Goal: Information Seeking & Learning: Learn about a topic

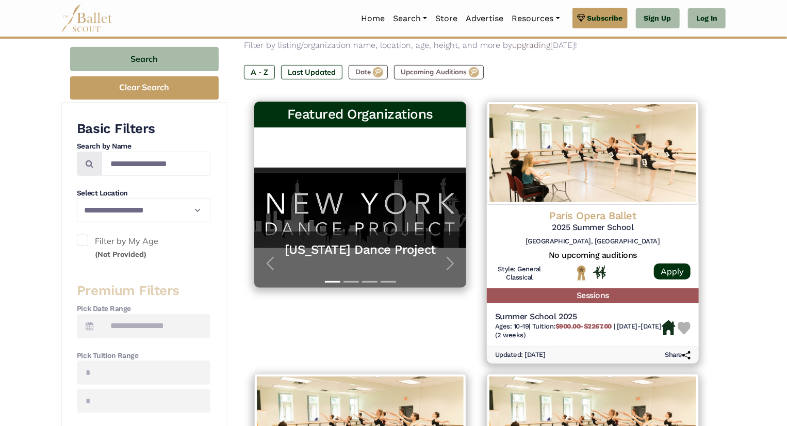
scroll to position [136, 0]
click at [443, 261] on span "button" at bounding box center [450, 263] width 17 height 17
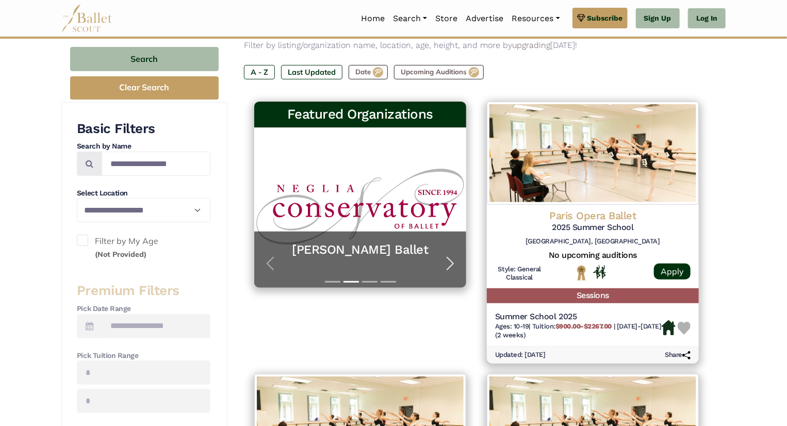
click at [443, 261] on span "button" at bounding box center [450, 263] width 17 height 17
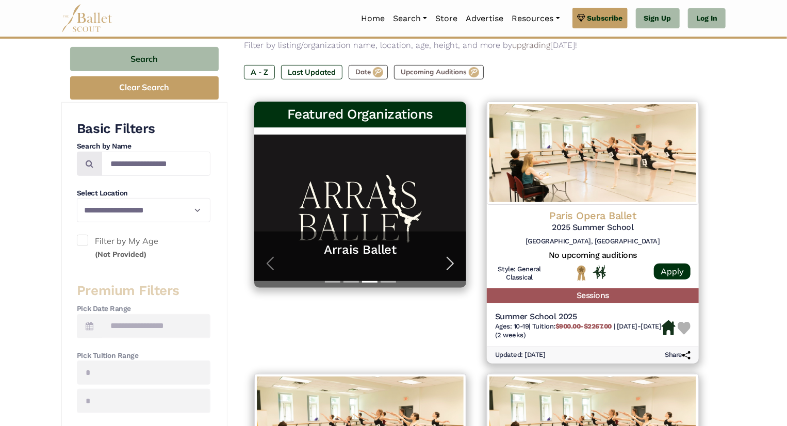
click at [443, 261] on span "button" at bounding box center [450, 263] width 17 height 17
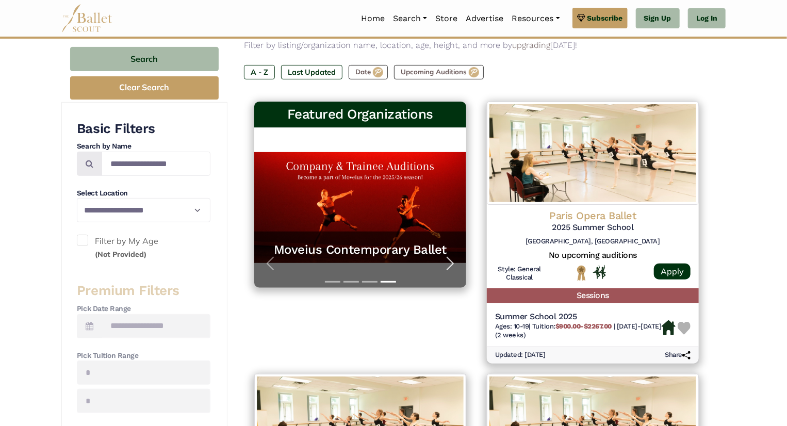
click at [443, 261] on span "button" at bounding box center [450, 263] width 17 height 17
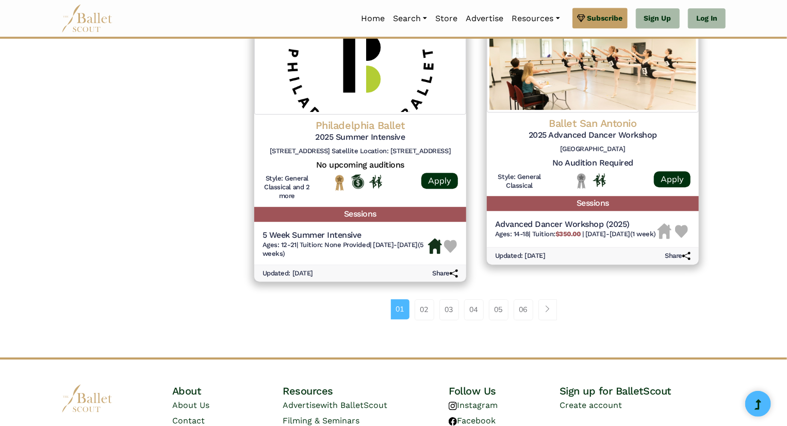
scroll to position [1388, 0]
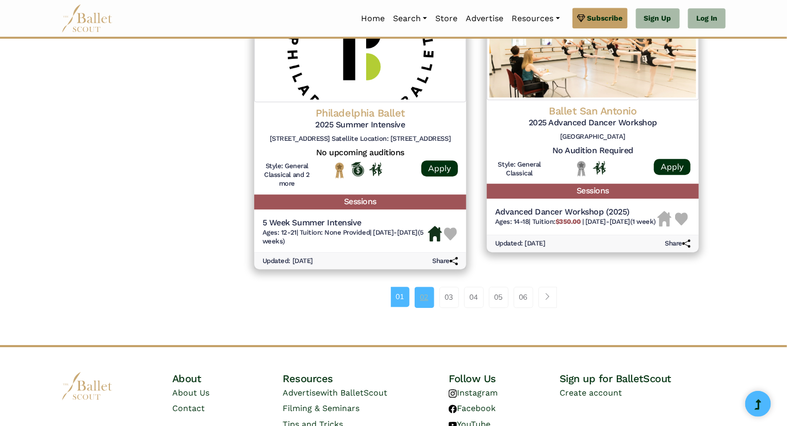
click at [425, 295] on link "02" at bounding box center [425, 297] width 20 height 21
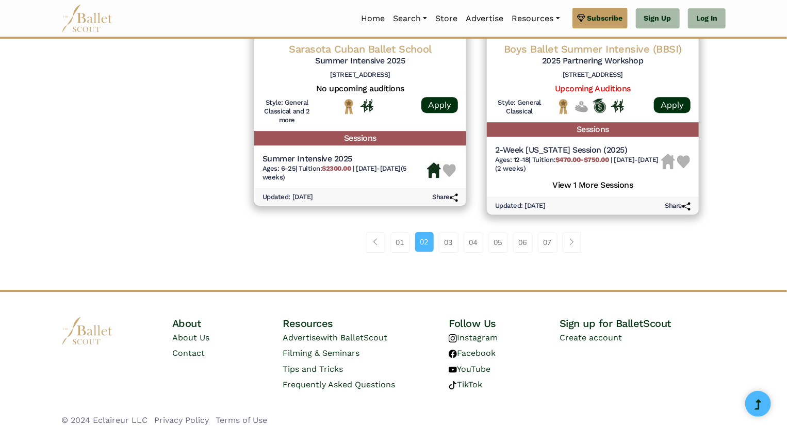
scroll to position [1499, 0]
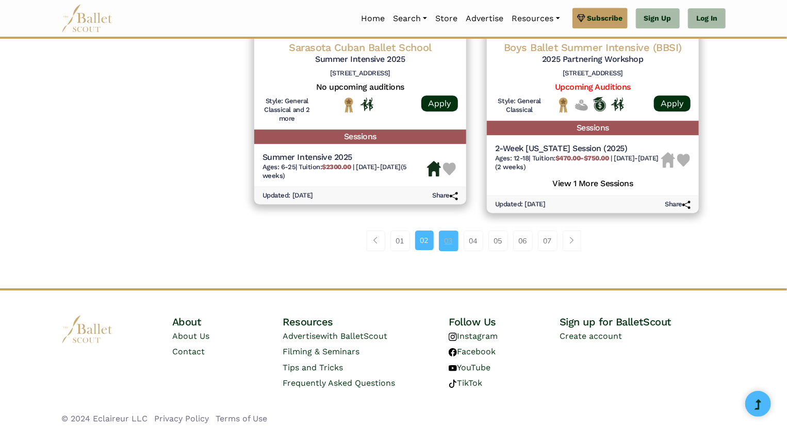
click at [452, 240] on link "03" at bounding box center [449, 241] width 20 height 21
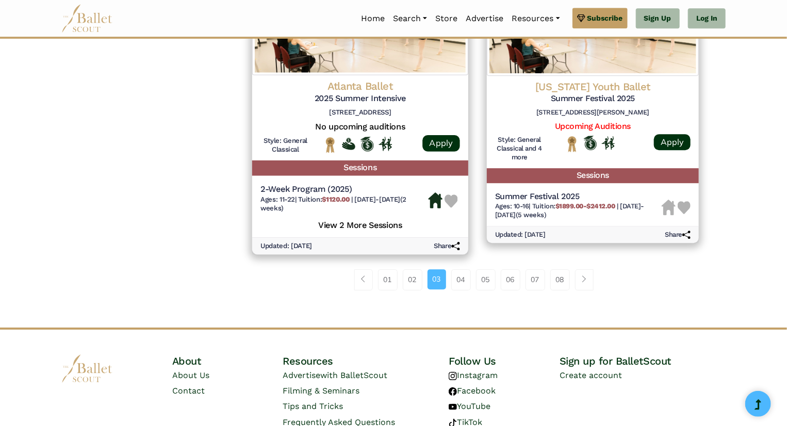
scroll to position [1417, 0]
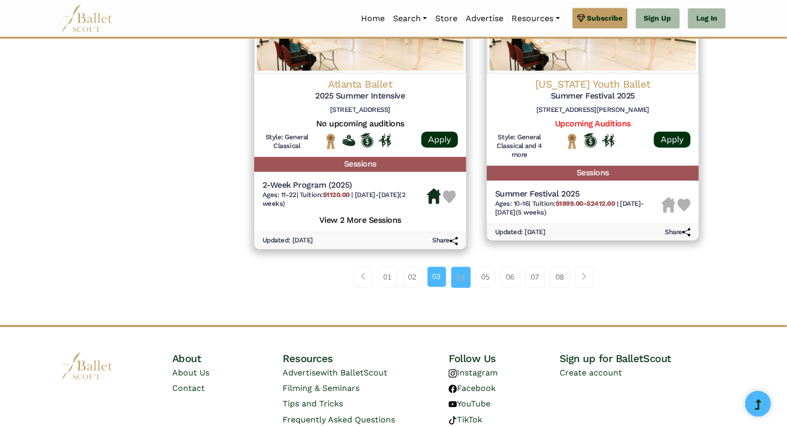
click at [457, 280] on link "04" at bounding box center [461, 277] width 20 height 21
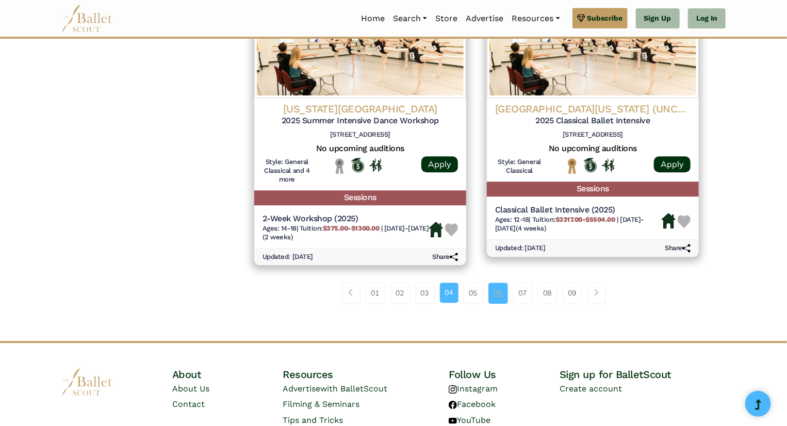
scroll to position [1394, 0]
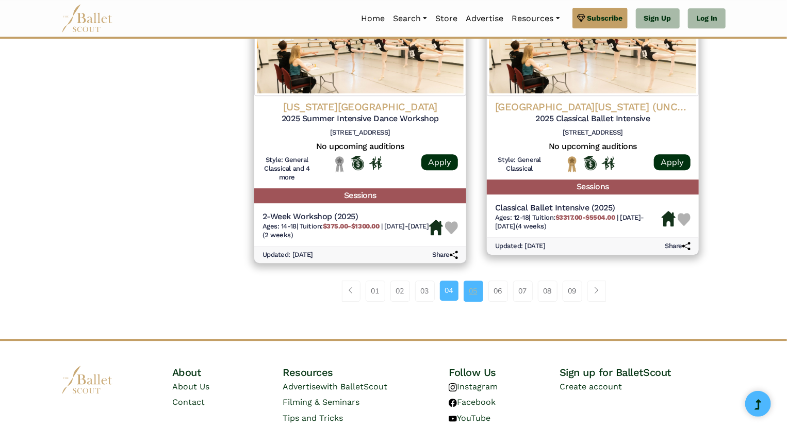
click at [478, 300] on link "05" at bounding box center [474, 291] width 20 height 21
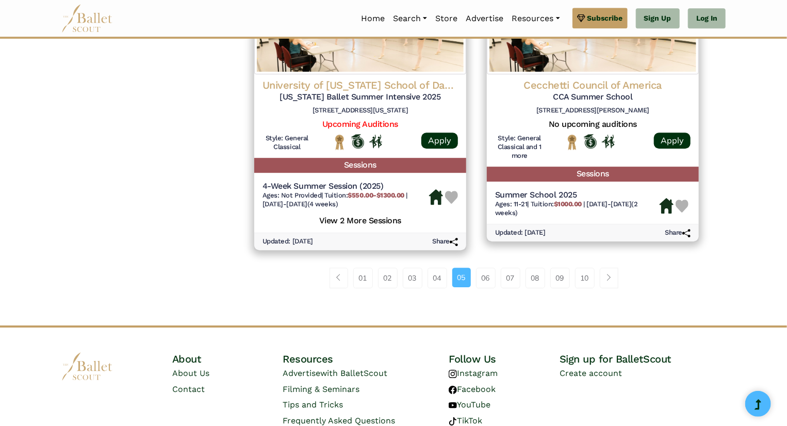
scroll to position [1481, 0]
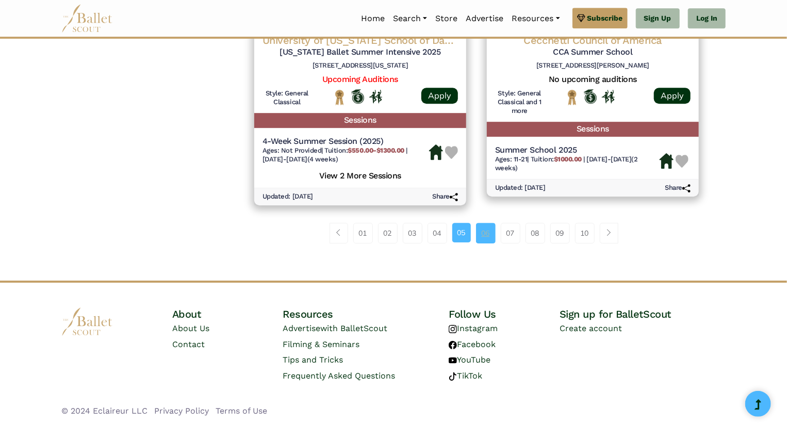
click at [487, 232] on link "06" at bounding box center [486, 233] width 20 height 21
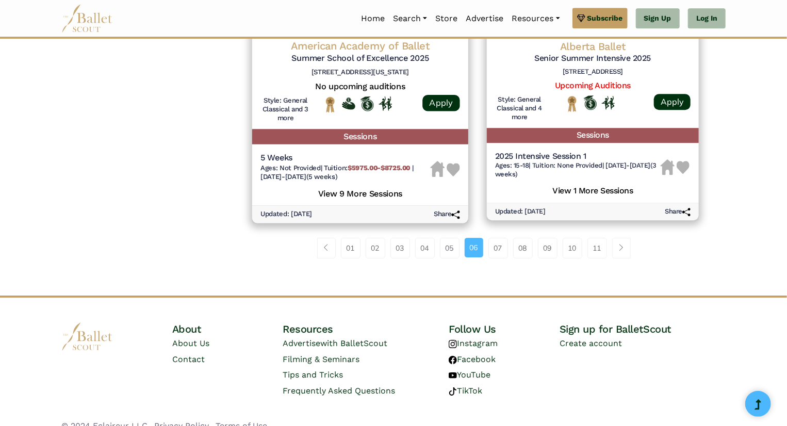
scroll to position [1481, 0]
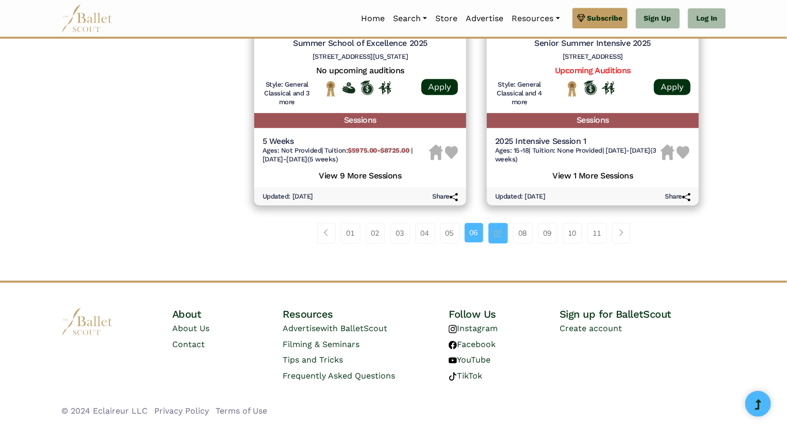
click at [495, 238] on link "07" at bounding box center [498, 233] width 20 height 21
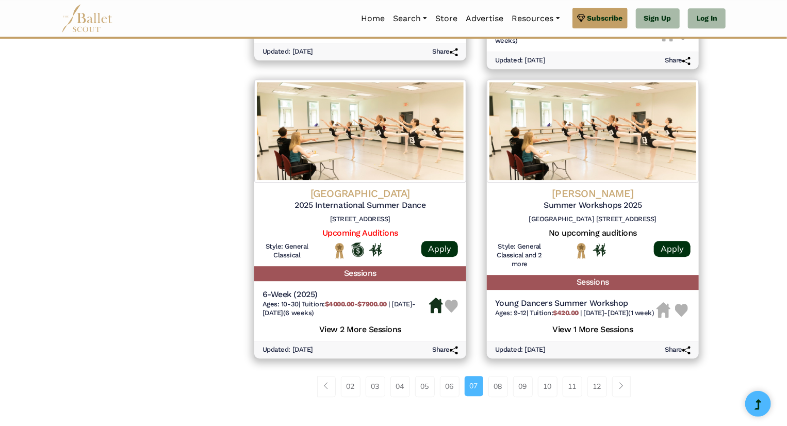
scroll to position [1321, 0]
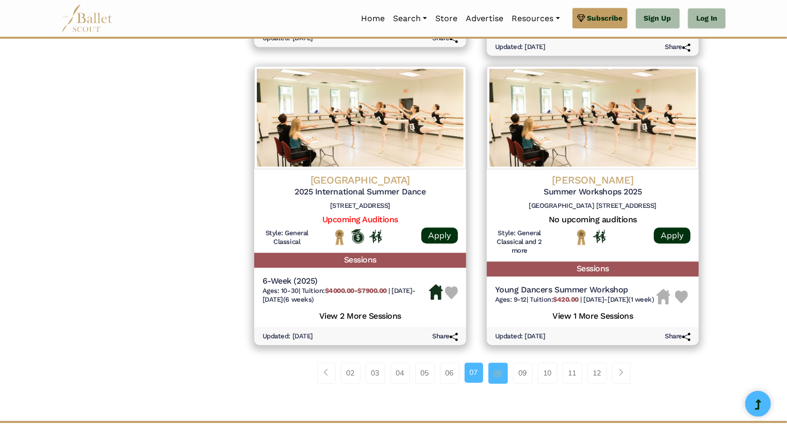
click at [497, 383] on link "08" at bounding box center [498, 373] width 20 height 21
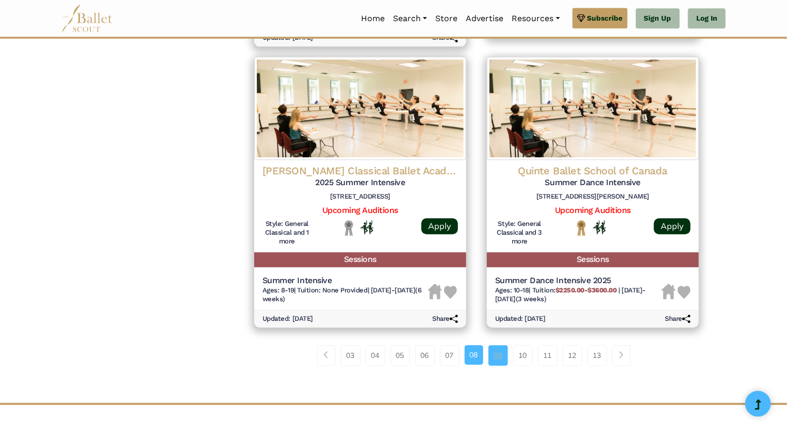
scroll to position [1324, 0]
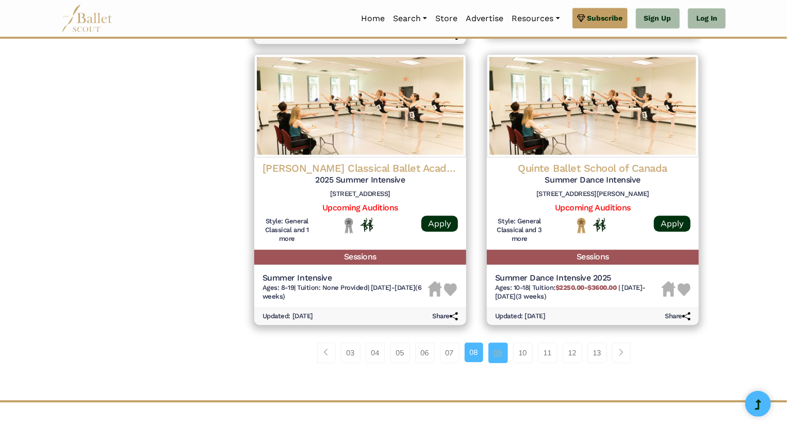
click at [491, 356] on link "09" at bounding box center [498, 352] width 20 height 21
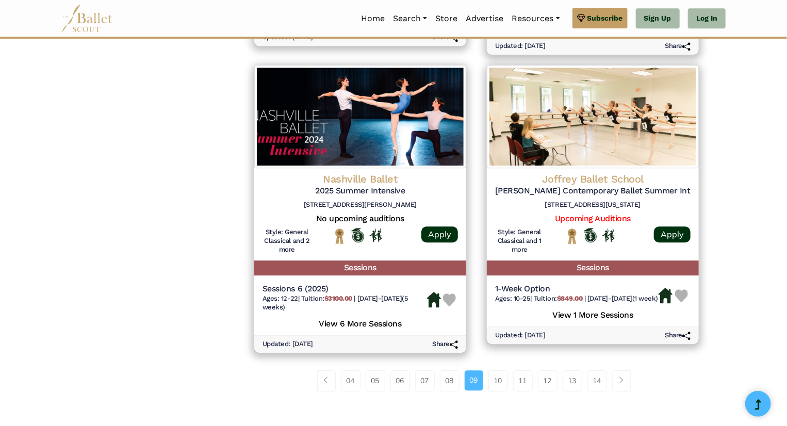
scroll to position [1322, 0]
